Goal: Obtain resource: Obtain resource

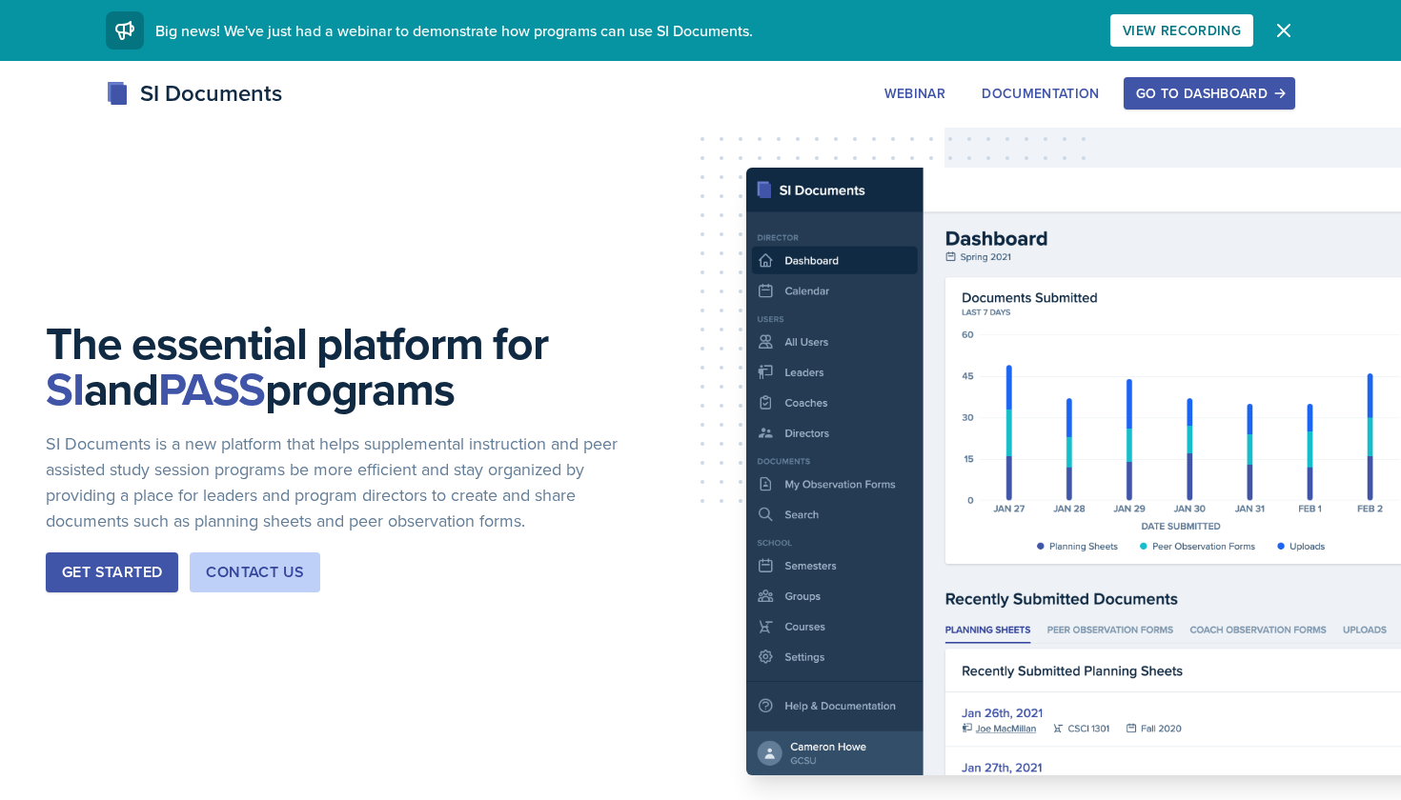
click at [1232, 92] on div "Go to Dashboard" at bounding box center [1209, 93] width 147 height 15
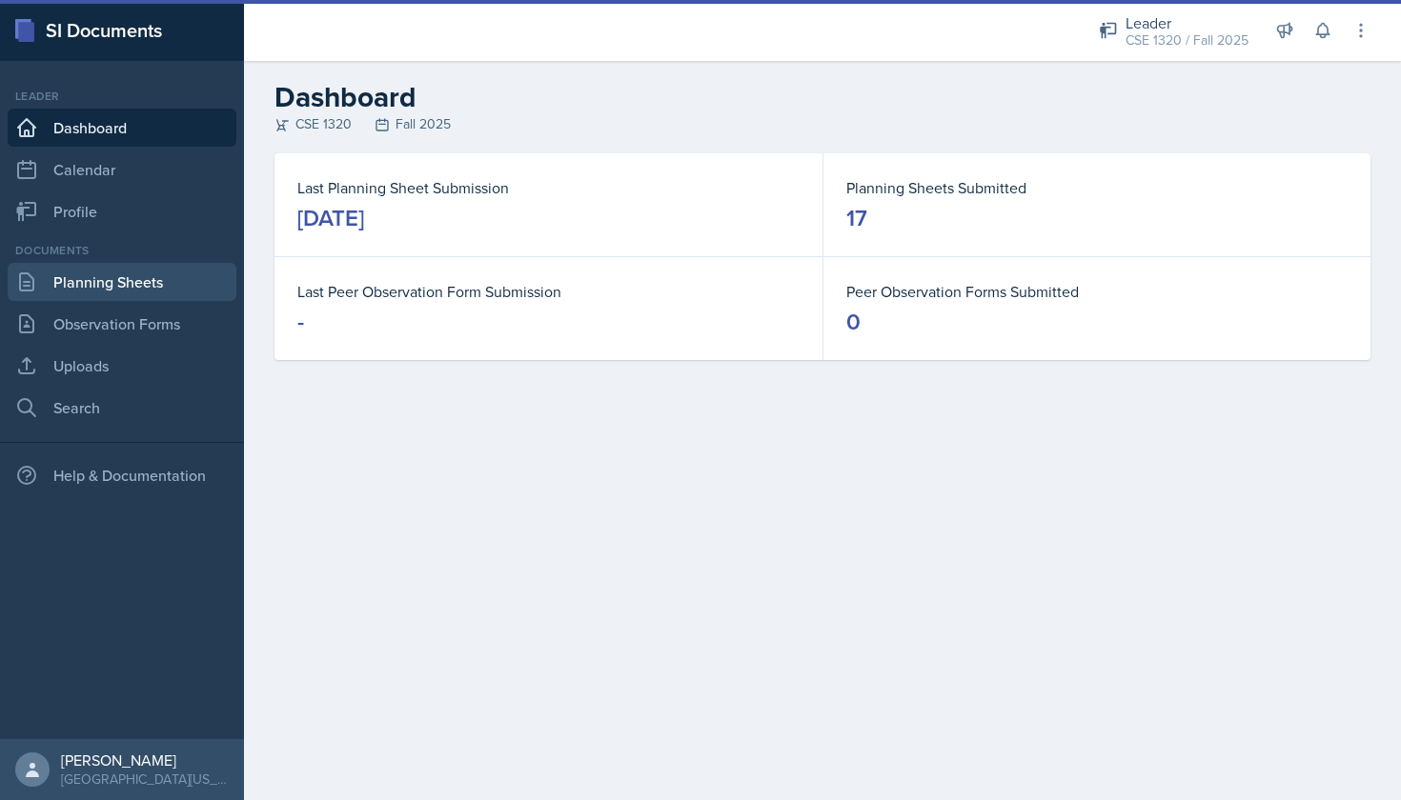
click at [160, 289] on link "Planning Sheets" at bounding box center [122, 282] width 229 height 38
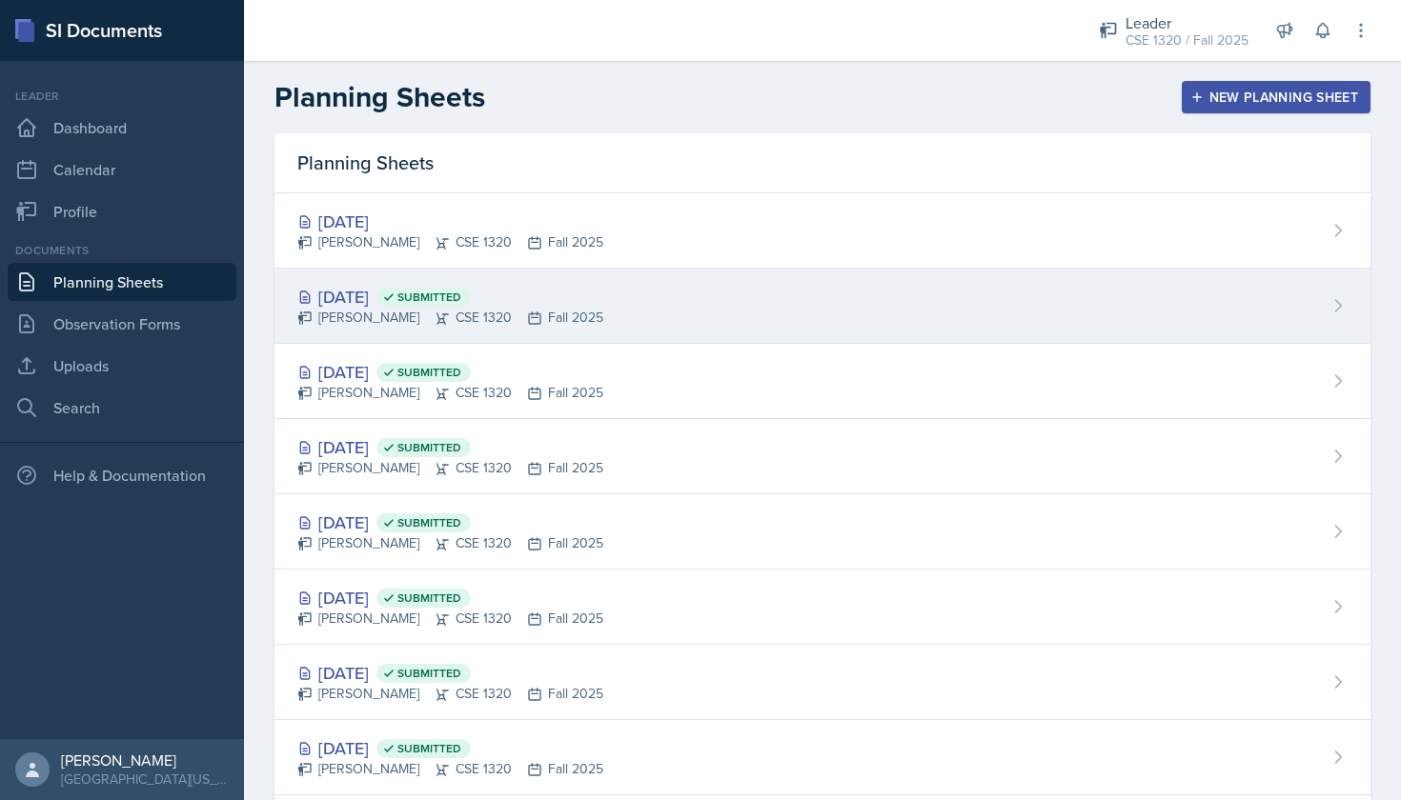
click at [718, 302] on div "[DATE] Submitted [PERSON_NAME] CSE 1320 Fall 2025" at bounding box center [822, 306] width 1096 height 75
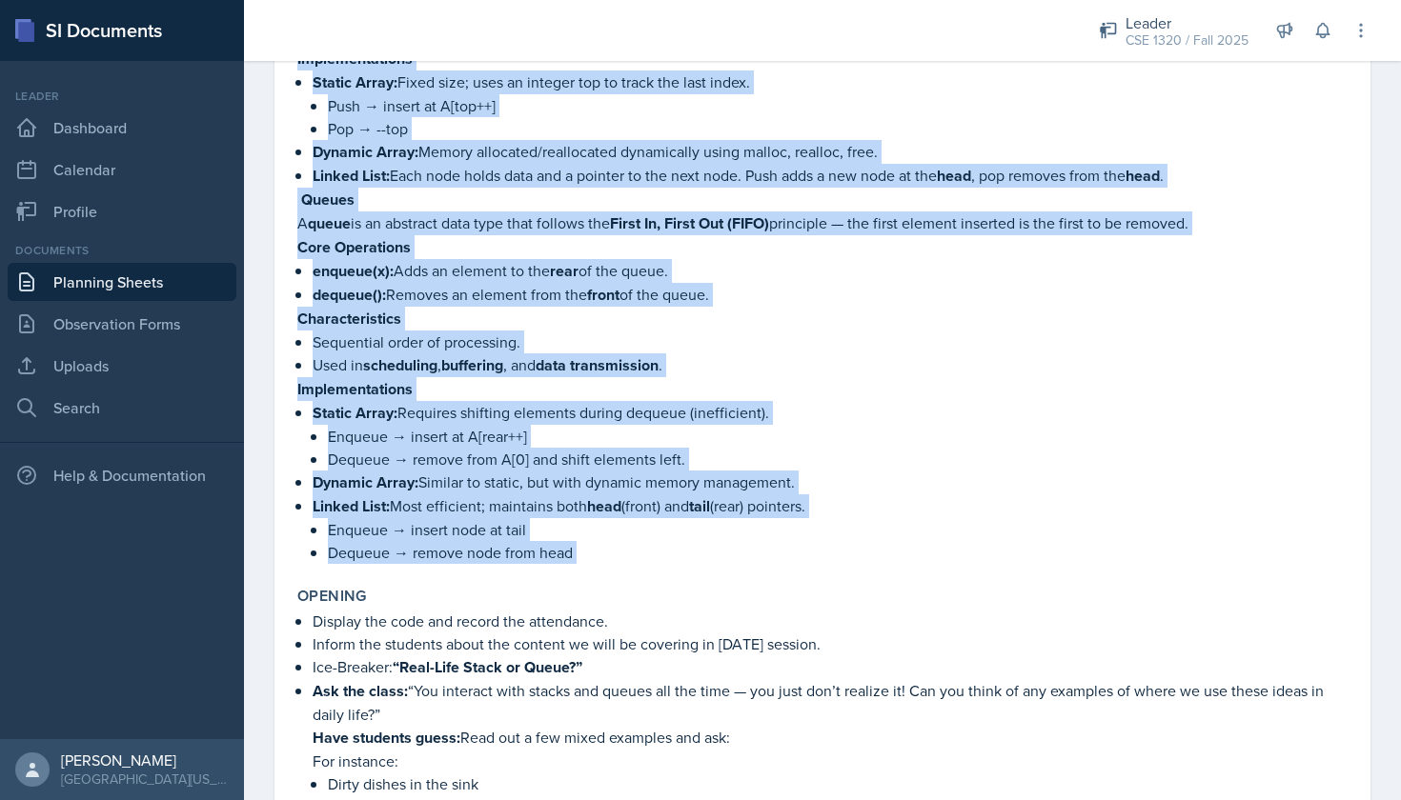
scroll to position [475, 0]
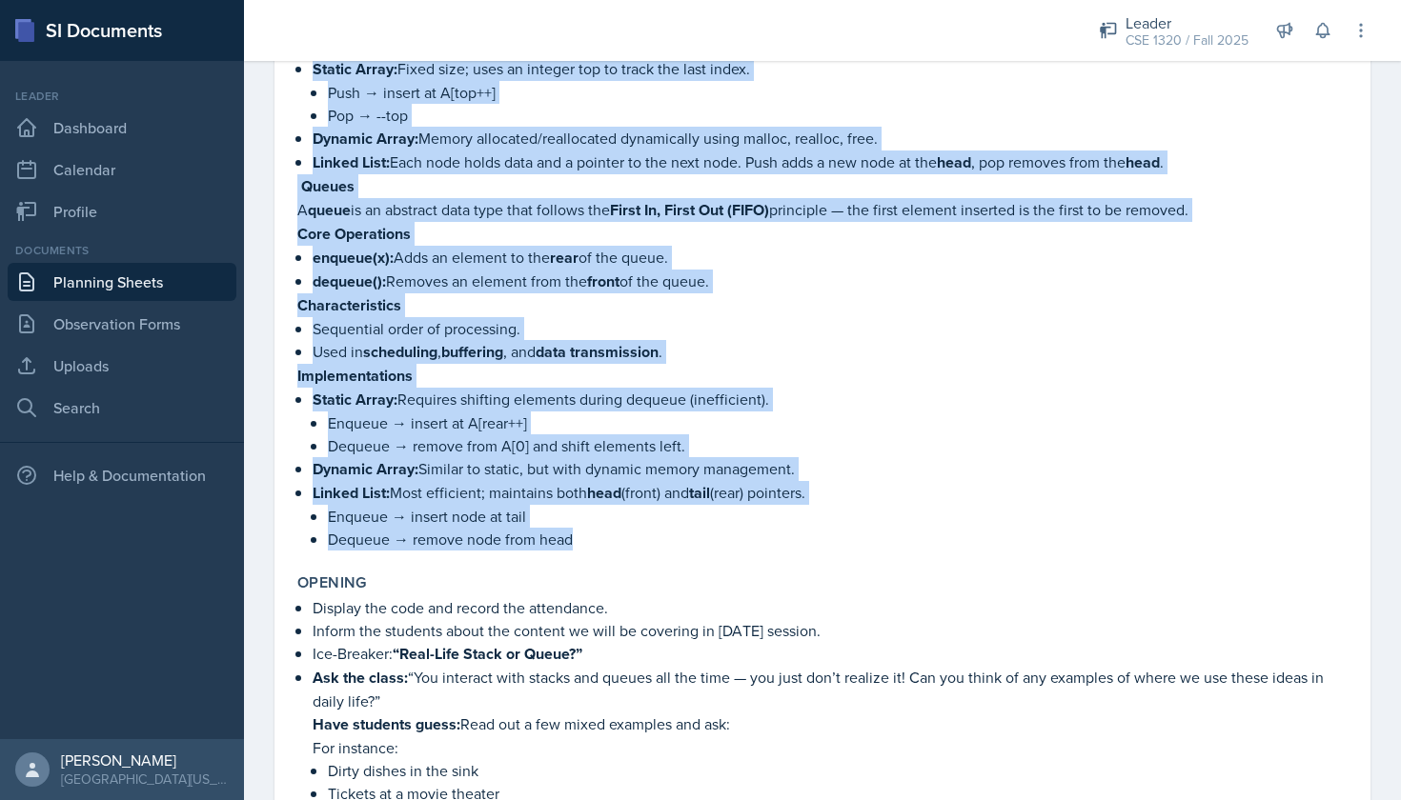
drag, startPoint x: 298, startPoint y: 284, endPoint x: 597, endPoint y: 549, distance: 398.9
click at [597, 549] on div "Stacks and Queues Stacks A stack is an abstract data type that follows the Last…" at bounding box center [822, 173] width 1050 height 755
copy div "Loremi dol Sitame Consec A elits do ei temporin utla etdo magn aliquae adm Veni…"
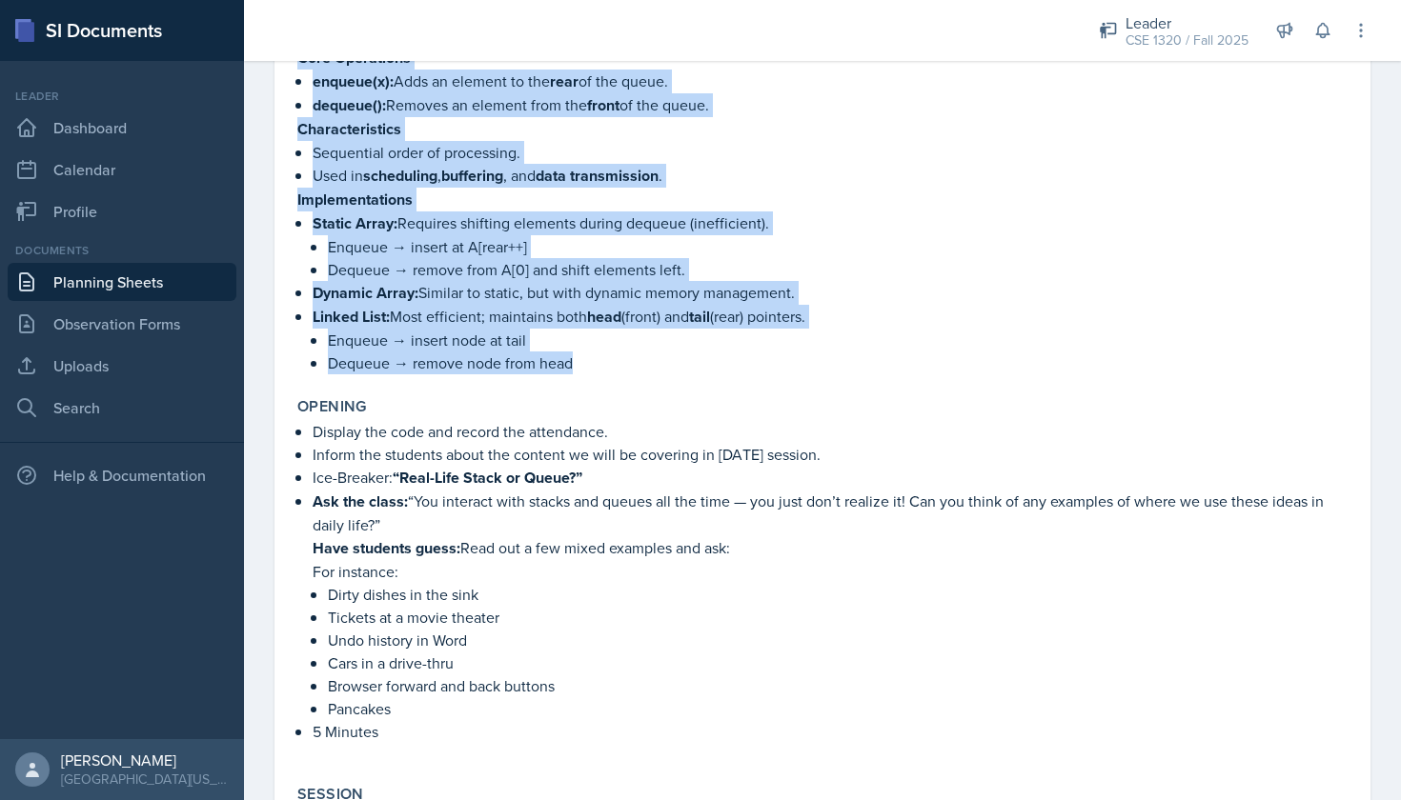
scroll to position [657, 0]
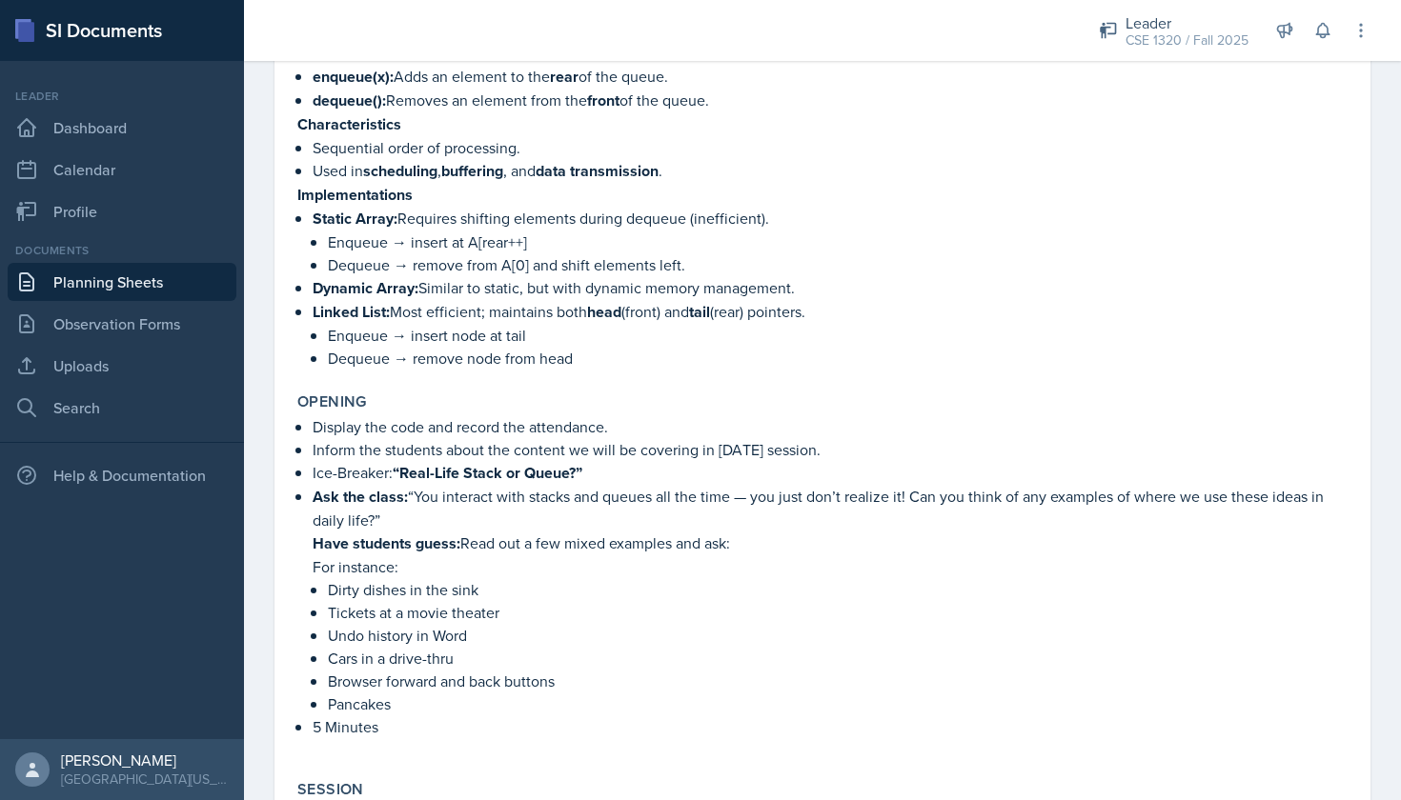
click at [681, 441] on p "Inform the students about the content we will be covering in [DATE] session." at bounding box center [830, 449] width 1035 height 23
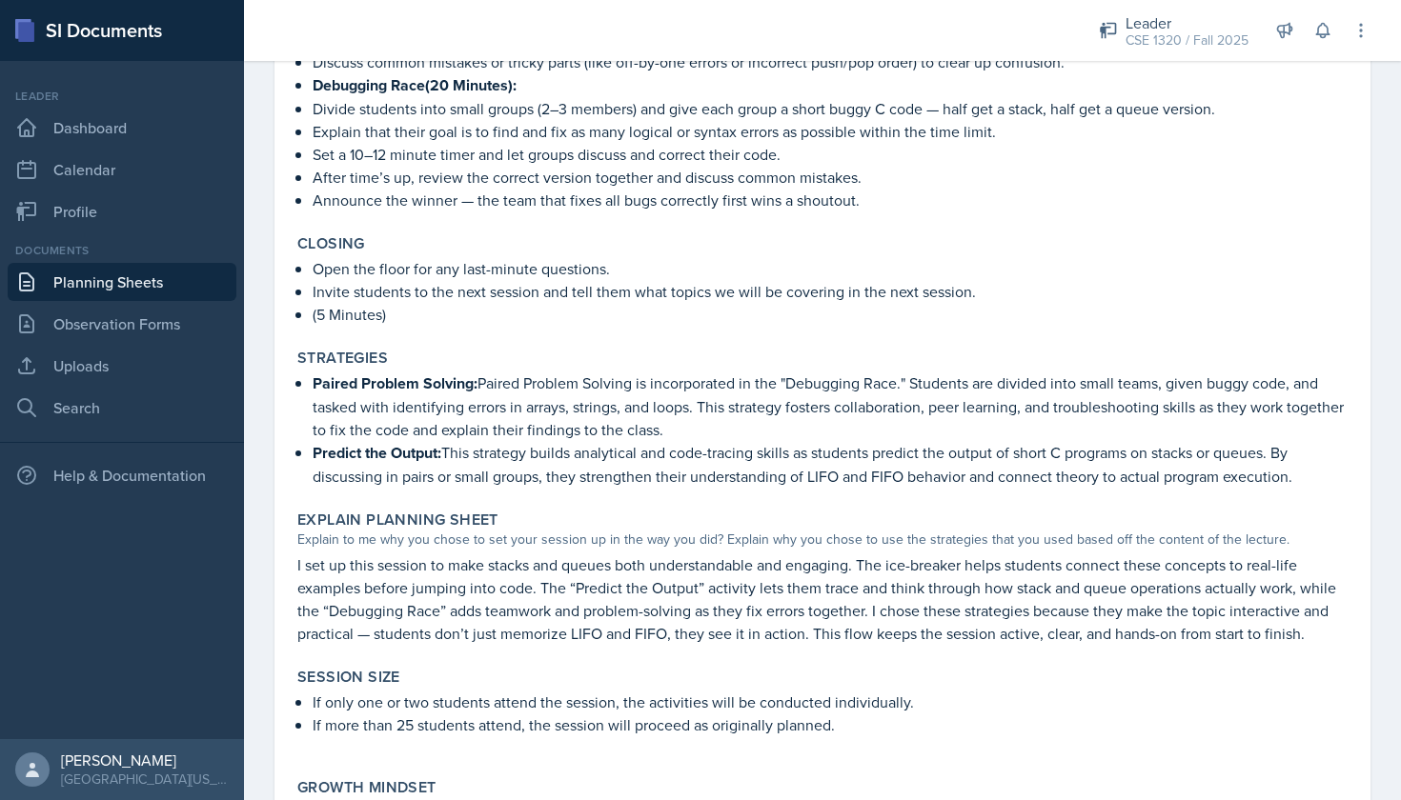
scroll to position [1518, 0]
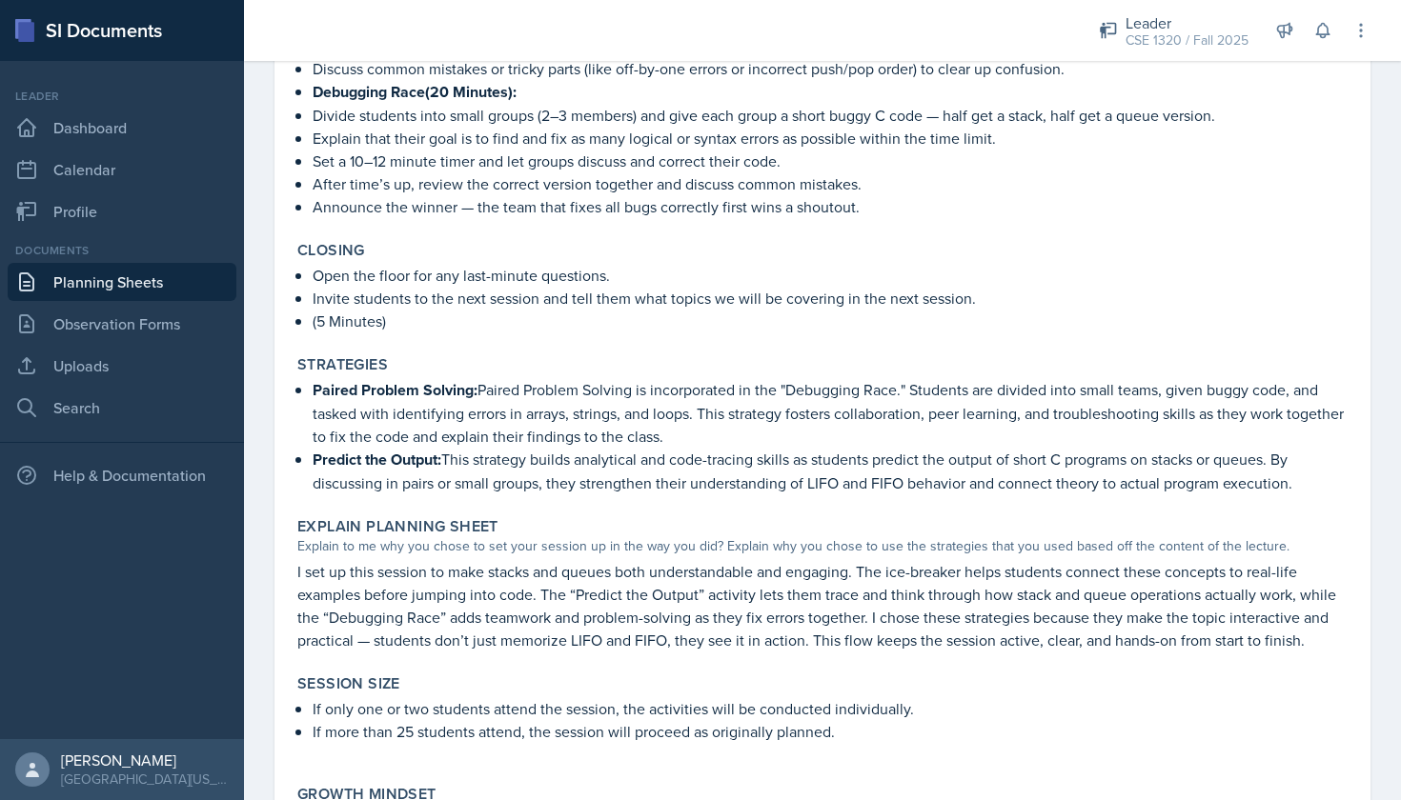
click at [475, 394] on strong "Paired Problem Solving:" at bounding box center [395, 390] width 165 height 22
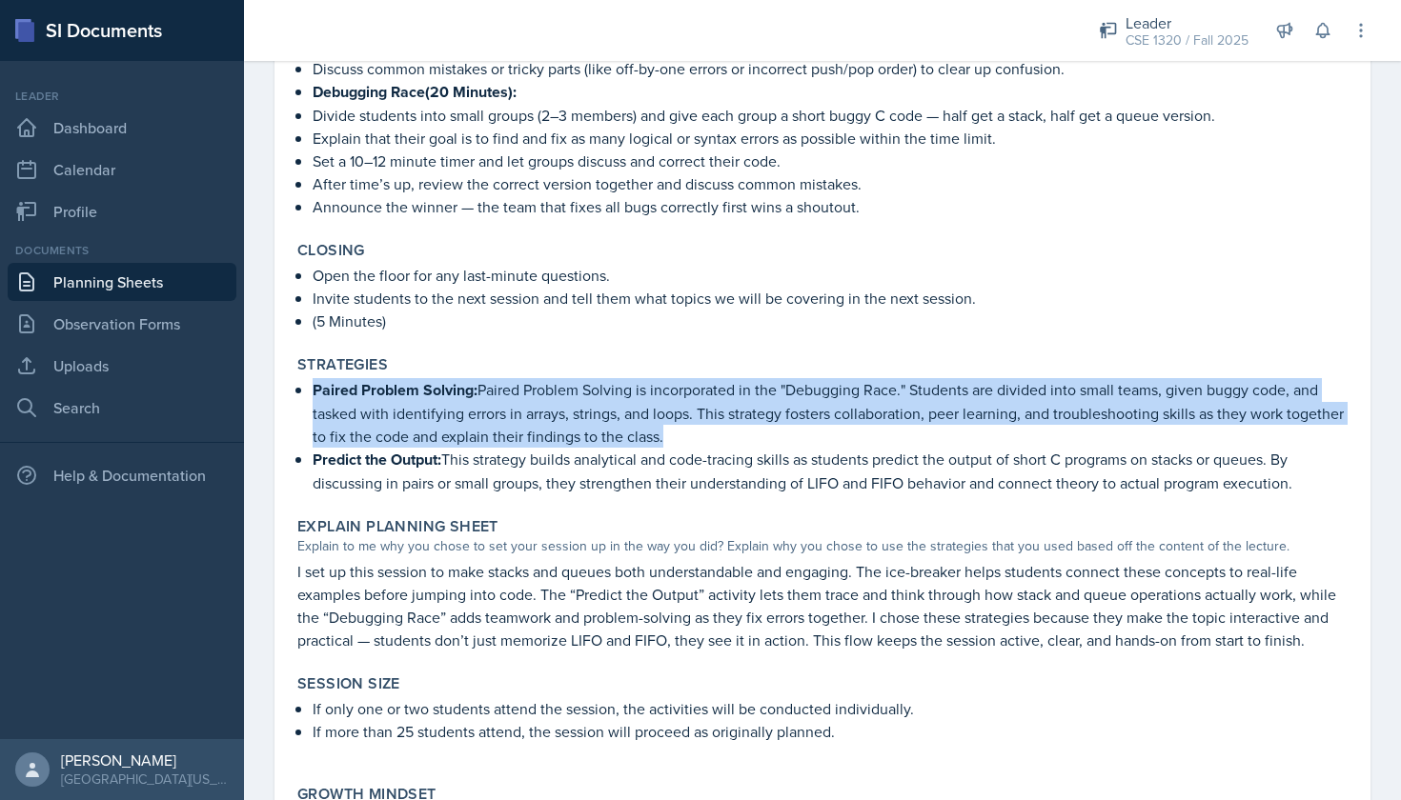
drag, startPoint x: 732, startPoint y: 434, endPoint x: 303, endPoint y: 394, distance: 430.6
click at [303, 394] on div "Paired Problem Solving: Paired Problem Solving is incorporated in the "Debuggin…" at bounding box center [822, 436] width 1050 height 116
copy p "Paired Problem Solving: Paired Problem Solving is incorporated in the "Debuggin…"
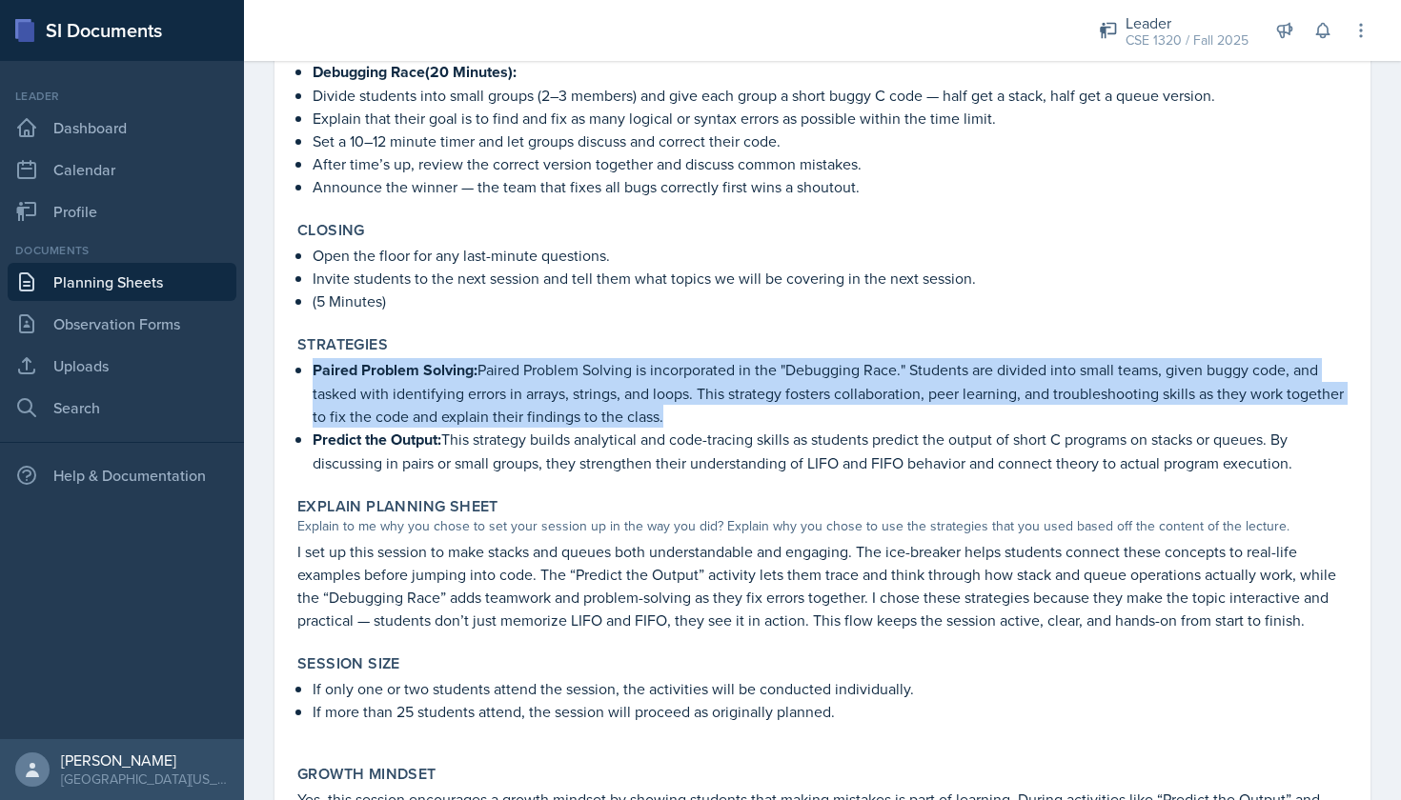
scroll to position [1560, 0]
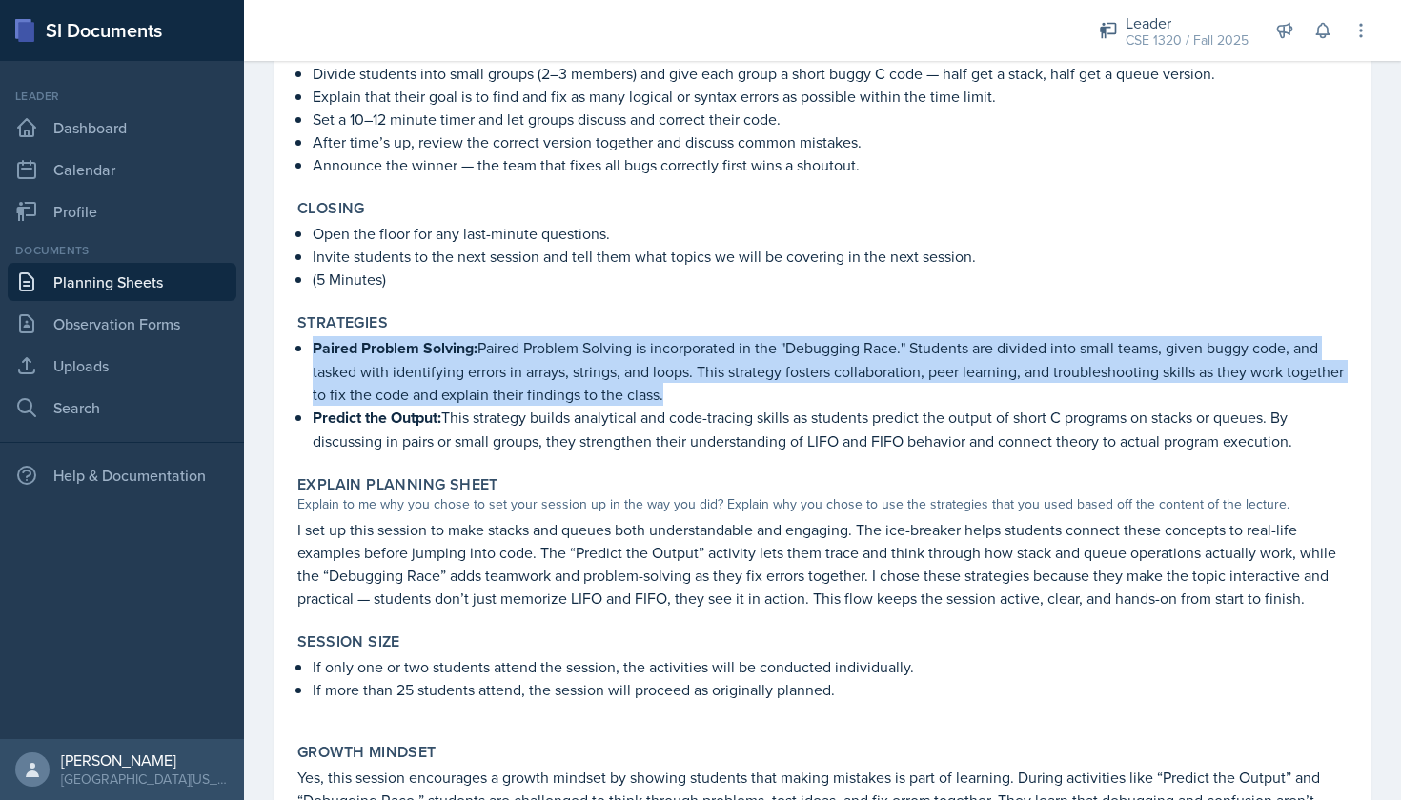
click at [63, 280] on link "Planning Sheets" at bounding box center [122, 282] width 229 height 38
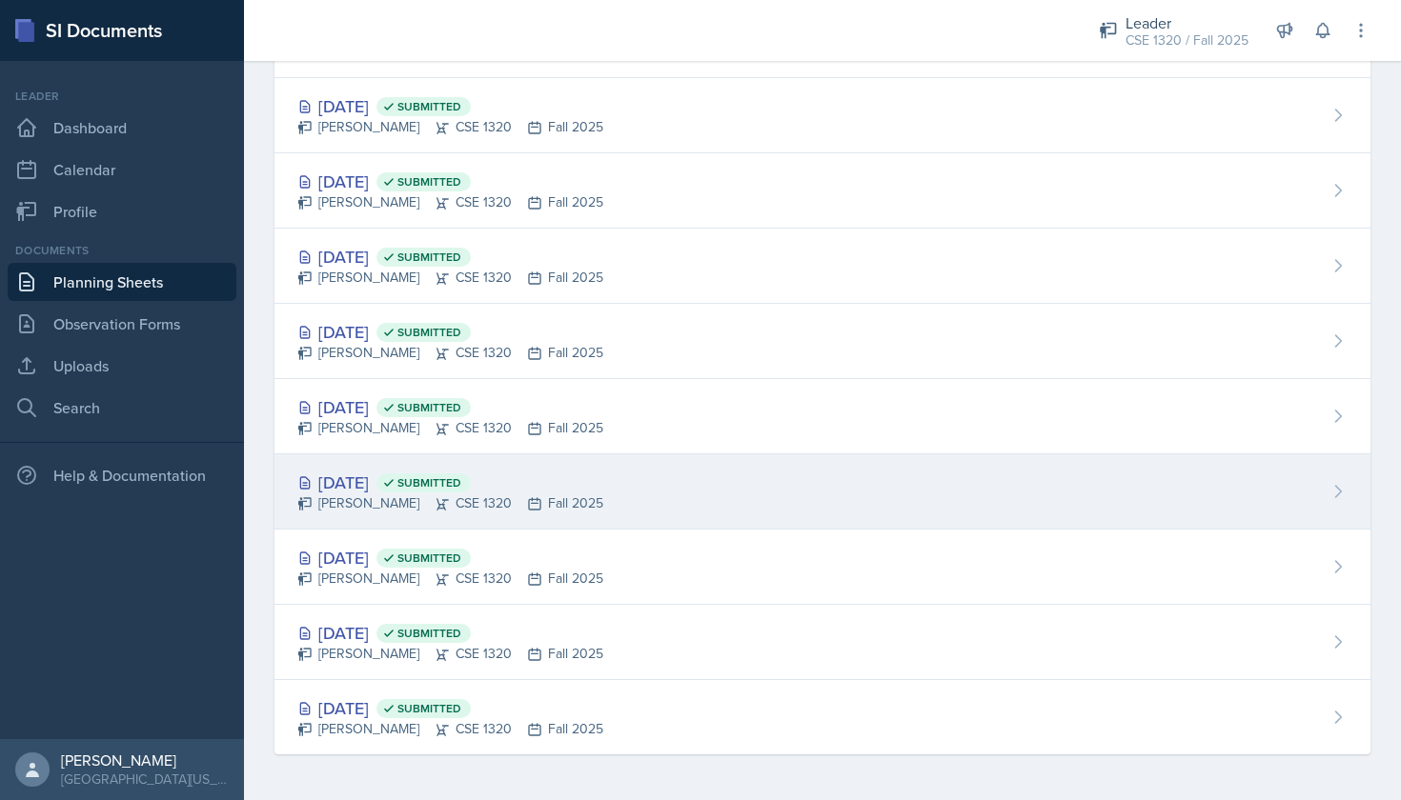
click at [715, 500] on div "[DATE] Submitted [PERSON_NAME] CSE 1320 Fall 2025" at bounding box center [822, 492] width 1096 height 75
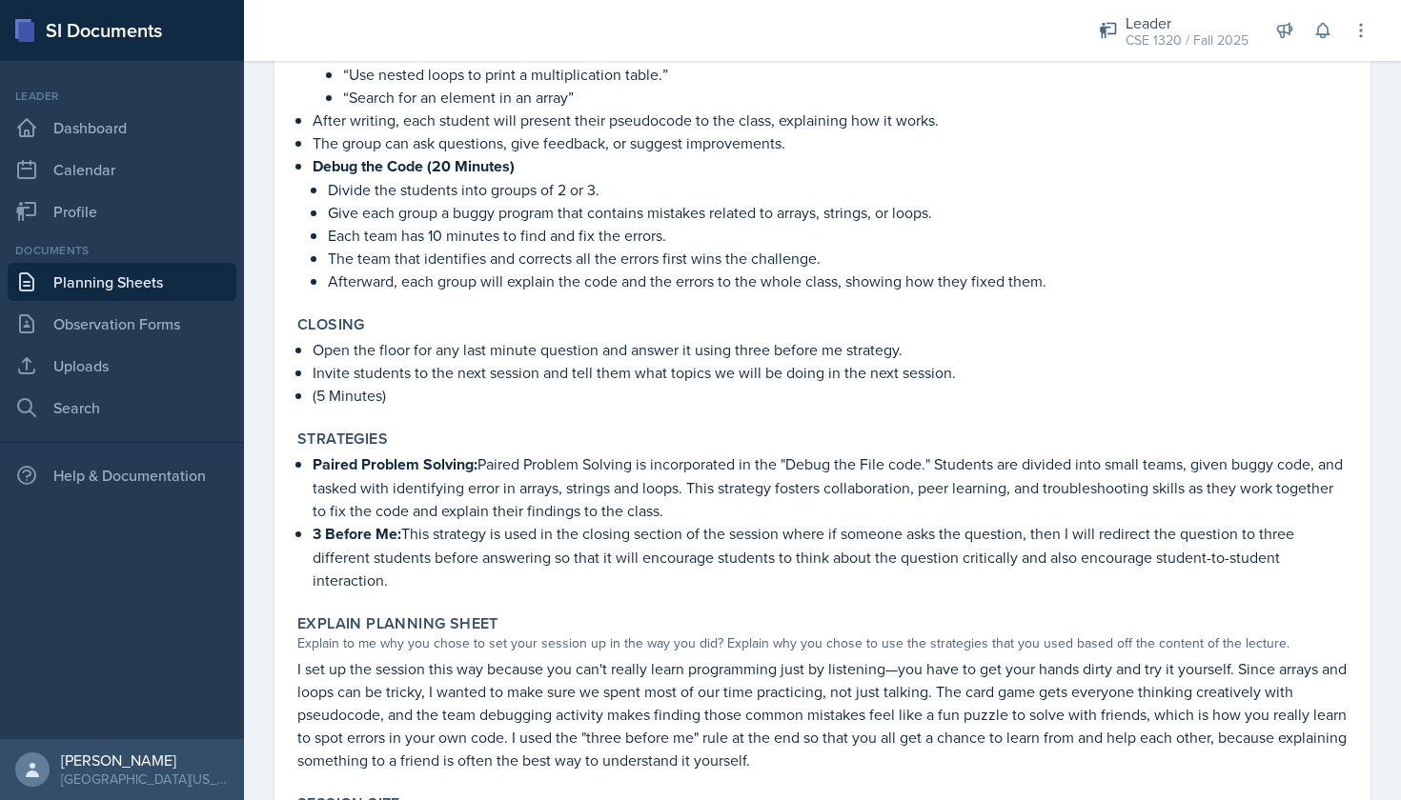
scroll to position [2473, 0]
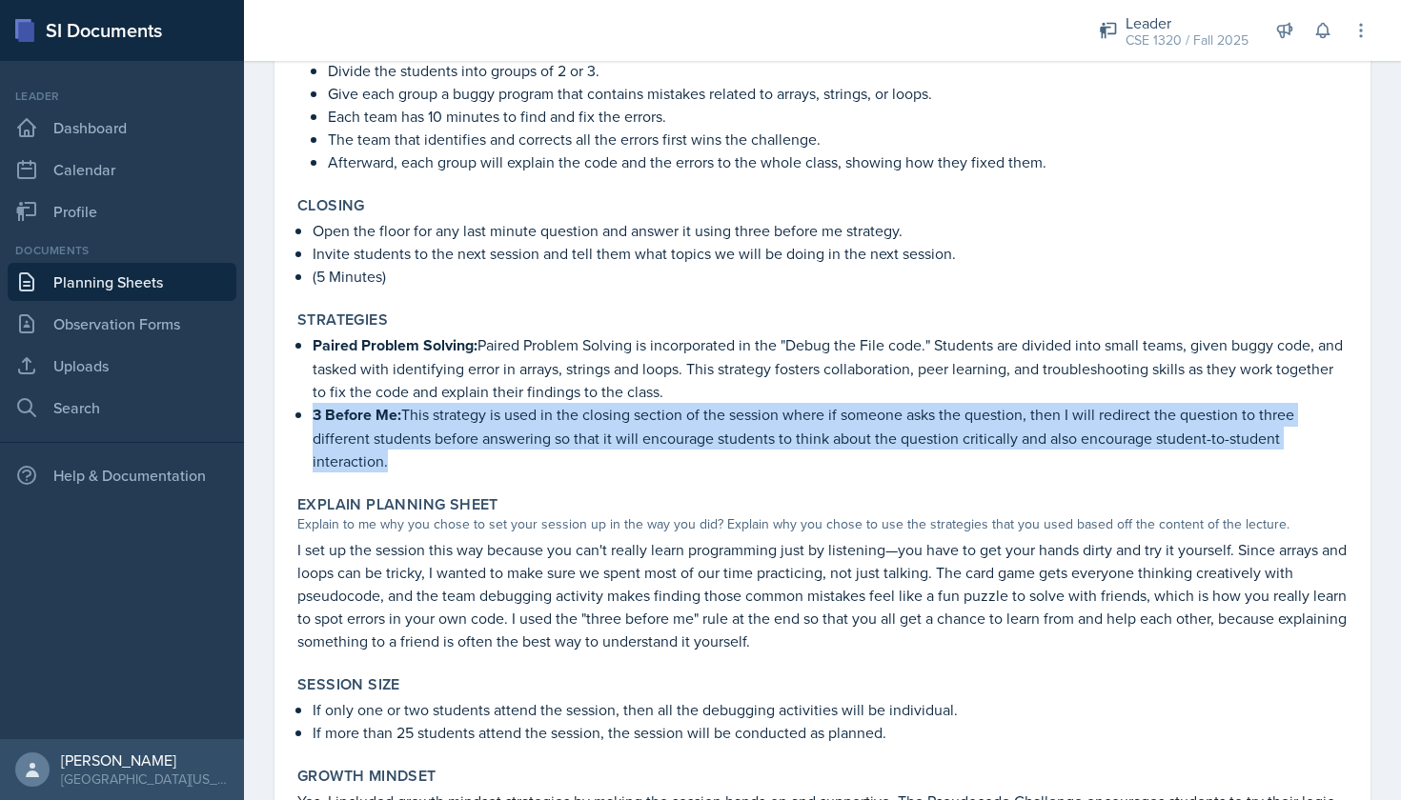
drag, startPoint x: 399, startPoint y: 460, endPoint x: 292, endPoint y: 413, distance: 117.7
click at [292, 413] on div "Strategies Paired Problem Solving: Paired Problem Solving is incorporated in th…" at bounding box center [822, 391] width 1065 height 177
copy p "3 Before Me: This strategy is used in the closing section of the session where …"
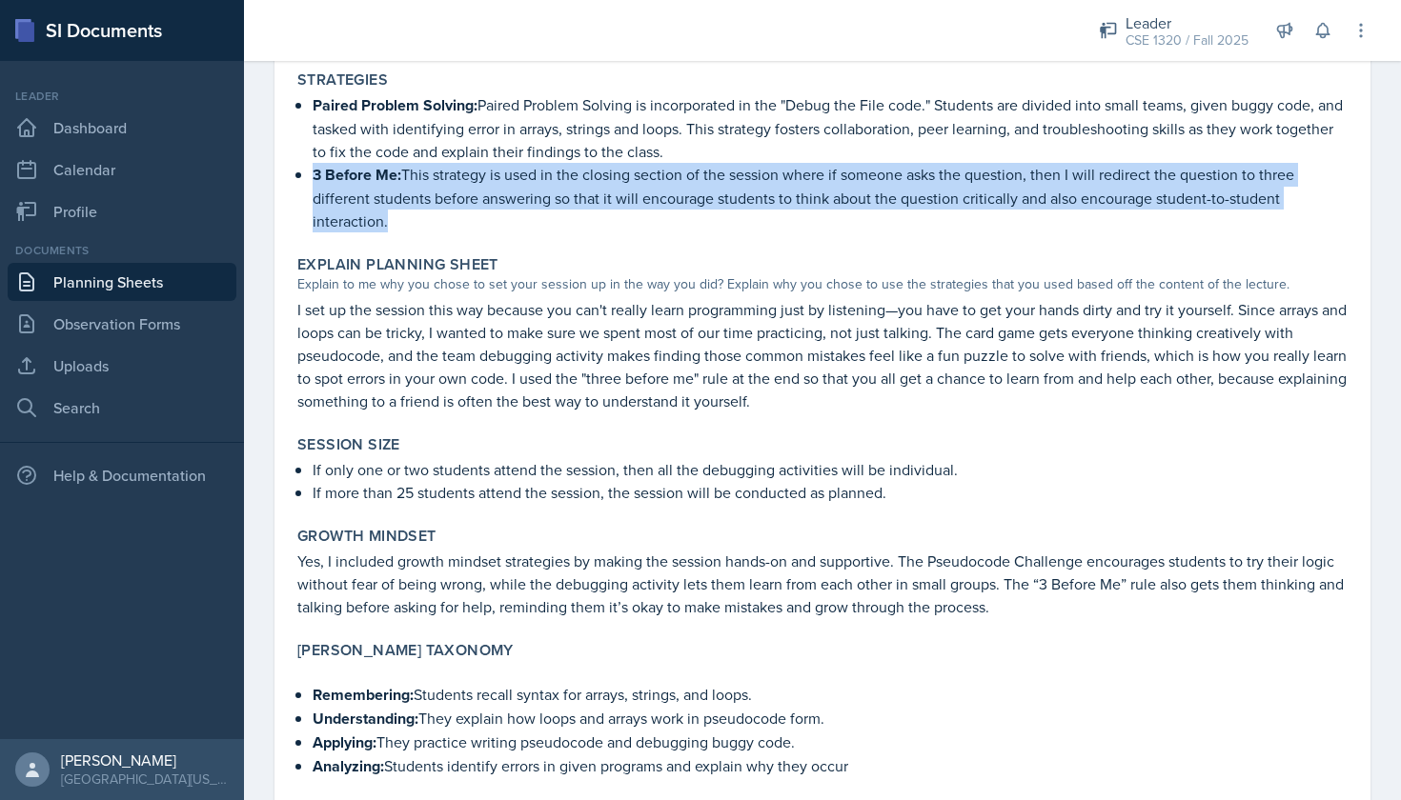
scroll to position [2740, 0]
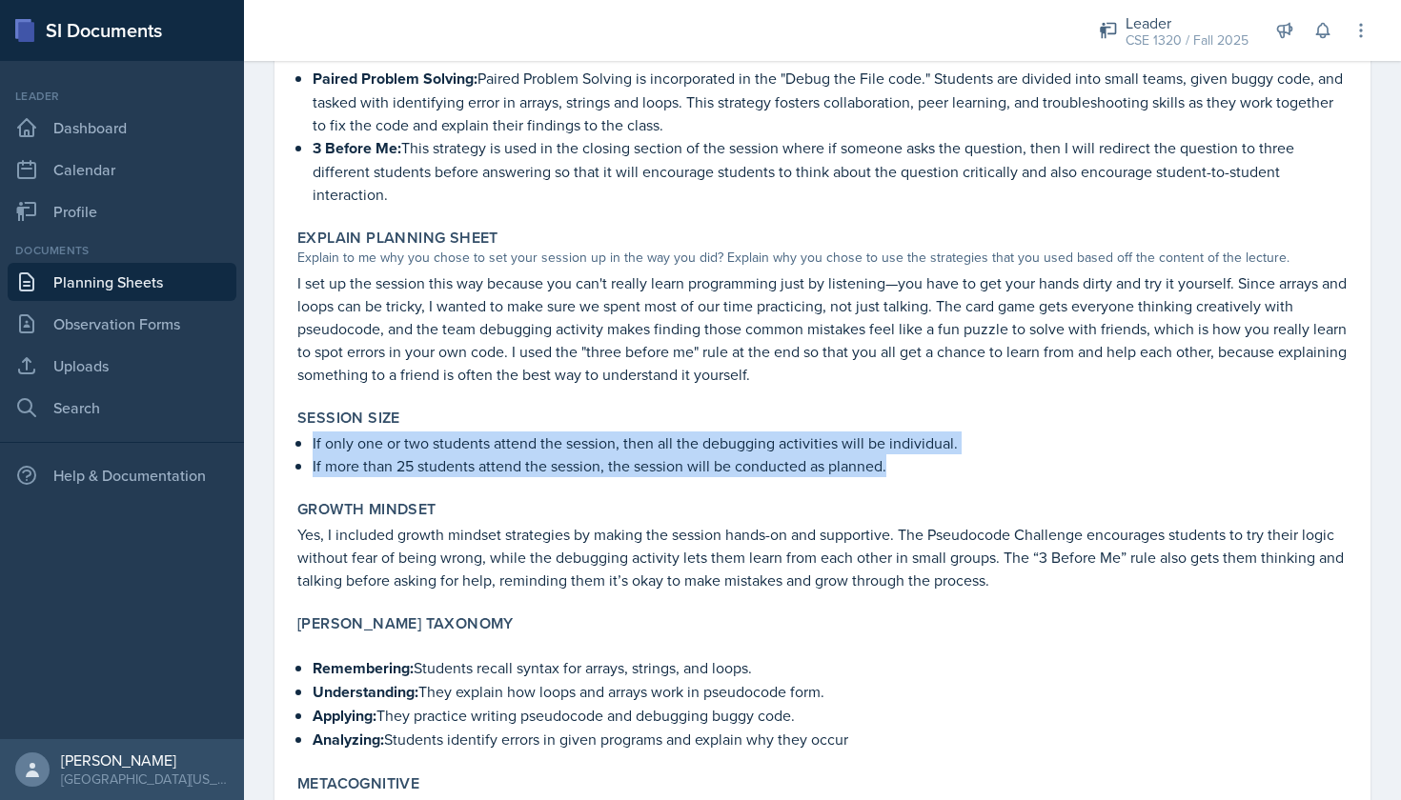
drag, startPoint x: 901, startPoint y: 475, endPoint x: 294, endPoint y: 450, distance: 607.5
click at [313, 450] on ul "If only one or two students attend the session, then all the debugging activiti…" at bounding box center [830, 455] width 1035 height 46
copy ul "If only one or two students attend the session, then all the debugging activiti…"
